Goal: Find specific page/section: Find specific page/section

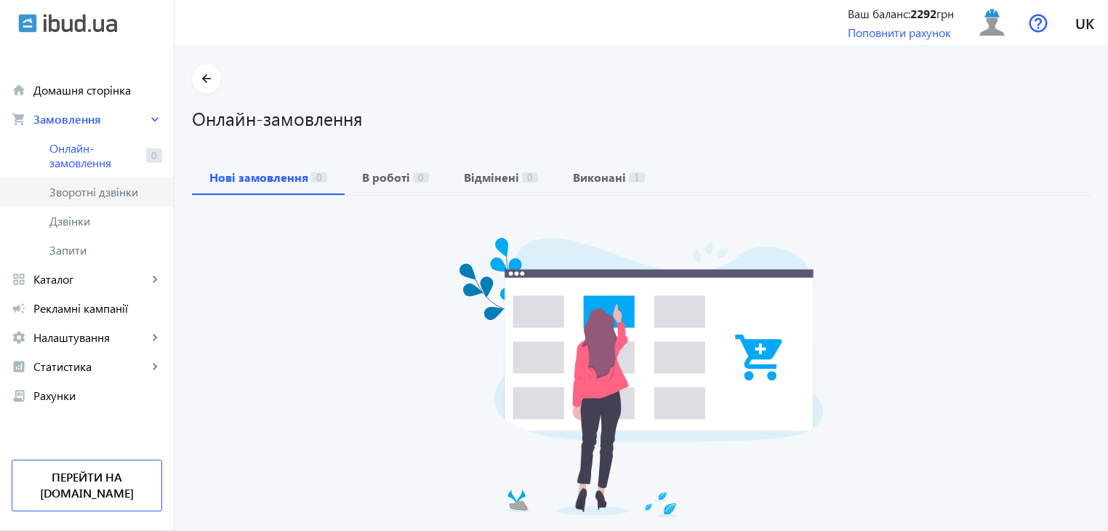
click at [56, 194] on span "Зворотні дзвінки" at bounding box center [97, 192] width 97 height 15
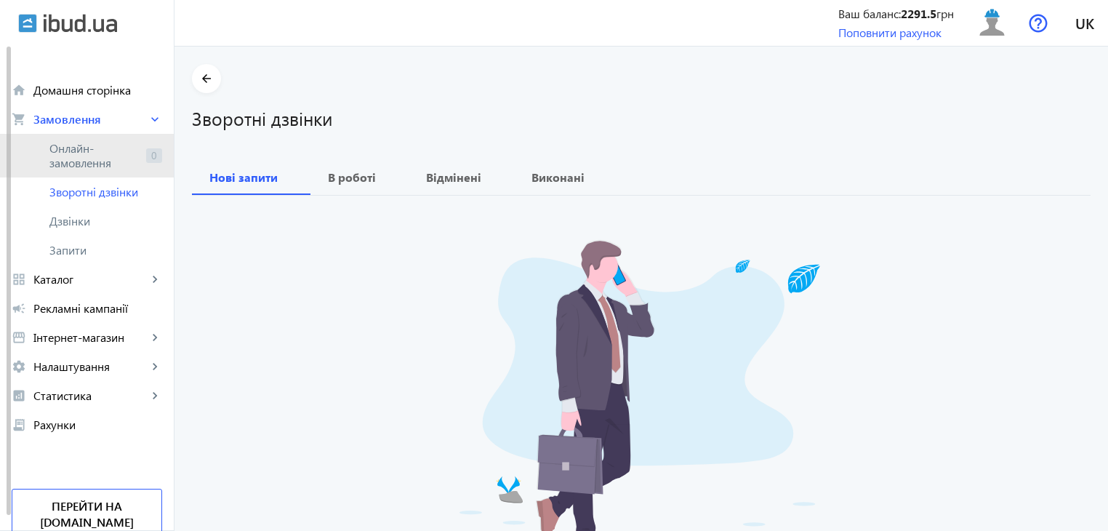
click at [81, 143] on span "Онлайн-замовлення" at bounding box center [94, 155] width 91 height 29
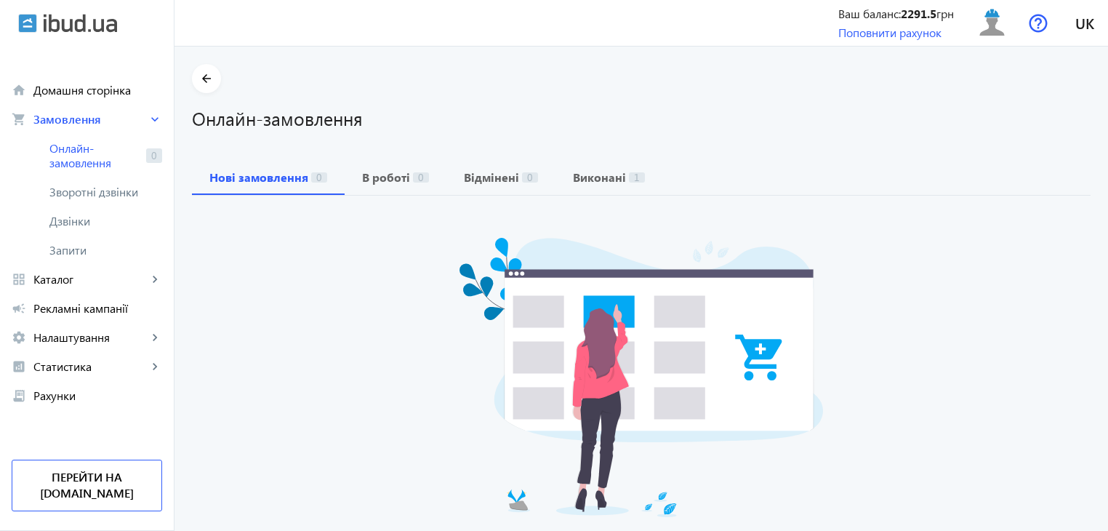
click at [1067, 268] on div "Нажаль, на даний момент нових онлайн замовлень немає" at bounding box center [641, 400] width 899 height 408
